Goal: Check status: Check status

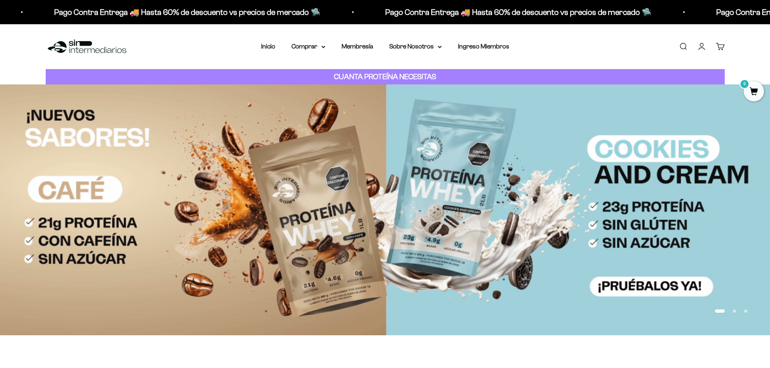
click at [706, 49] on link "Cuenta" at bounding box center [701, 46] width 9 height 9
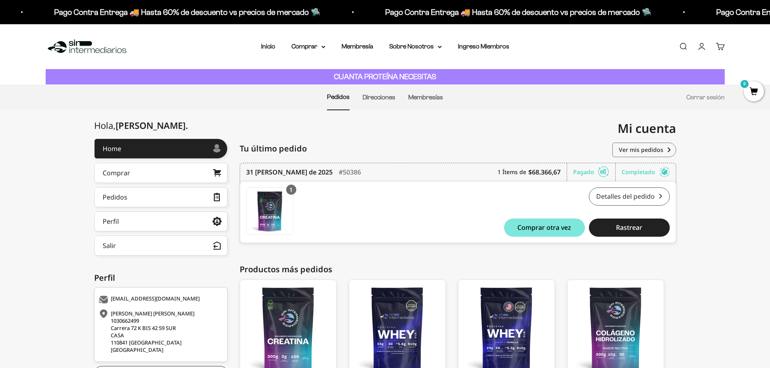
click at [623, 190] on link "Detalles del pedido" at bounding box center [629, 197] width 81 height 18
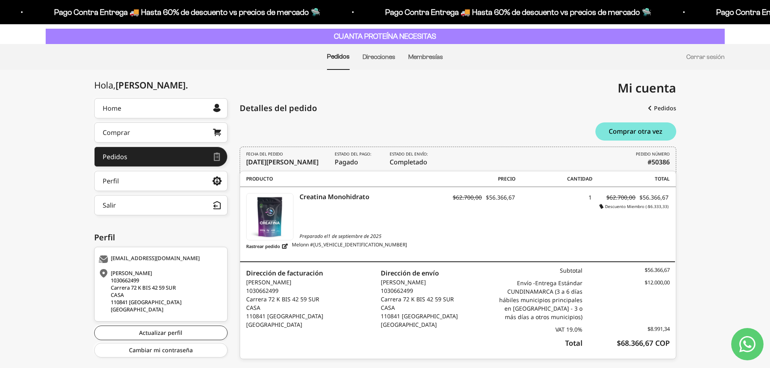
scroll to position [58, 0]
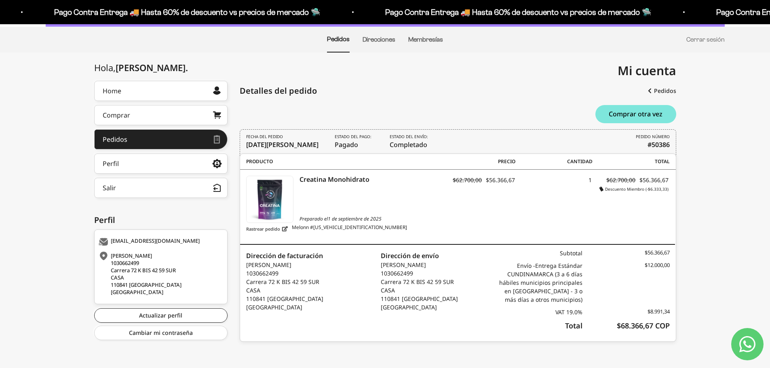
click at [267, 229] on link "Rastrear pedido" at bounding box center [267, 229] width 42 height 10
